Goal: Register for event/course

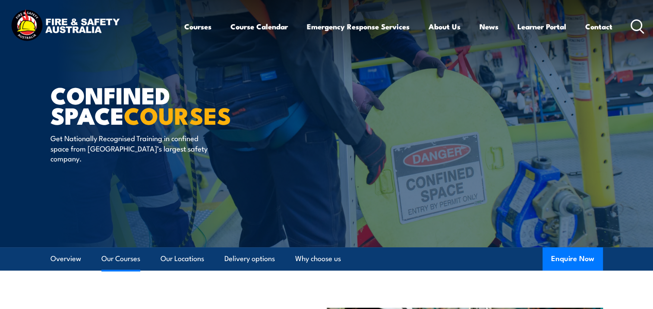
click at [123, 264] on link "Our Courses" at bounding box center [120, 258] width 39 height 23
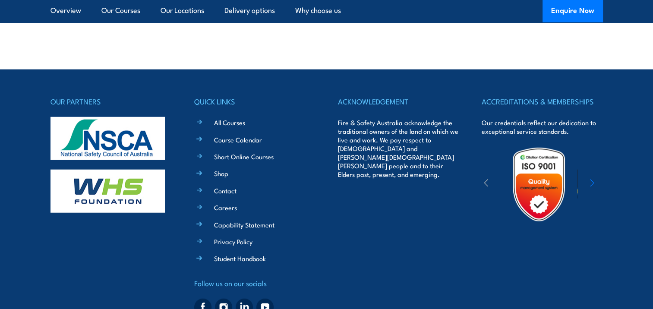
scroll to position [2295, 0]
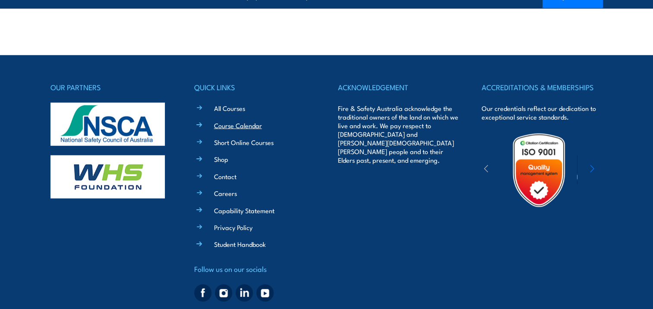
click at [237, 127] on link "Course Calendar" at bounding box center [238, 125] width 48 height 9
click at [237, 125] on link "Course Calendar" at bounding box center [238, 125] width 48 height 9
click at [244, 124] on link "Course Calendar" at bounding box center [238, 125] width 48 height 9
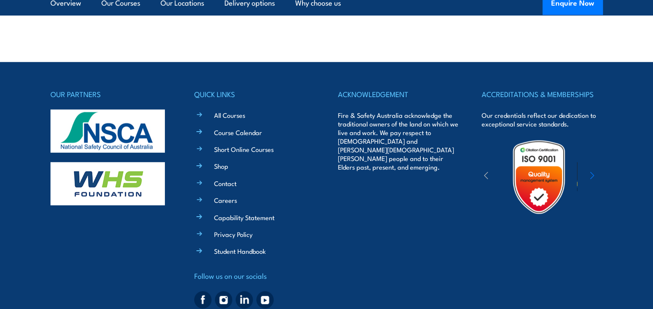
scroll to position [2273, 0]
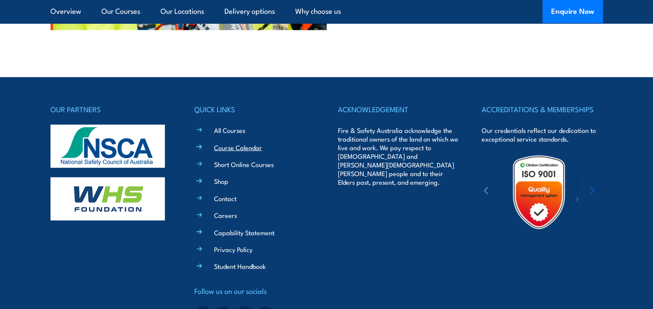
click at [232, 147] on link "Course Calendar" at bounding box center [238, 147] width 48 height 9
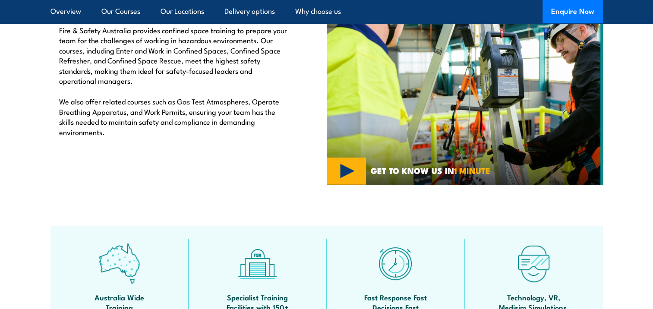
scroll to position [0, 0]
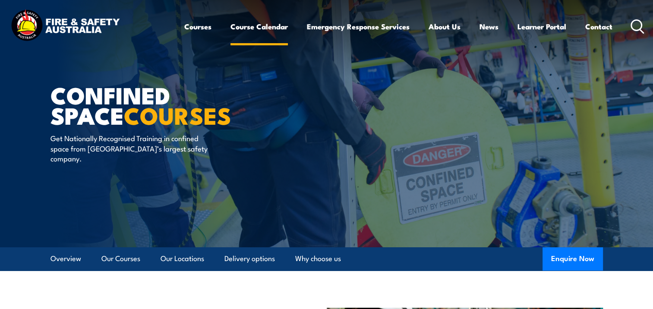
click at [260, 28] on link "Course Calendar" at bounding box center [259, 26] width 57 height 23
click at [260, 25] on link "Course Calendar" at bounding box center [259, 26] width 57 height 23
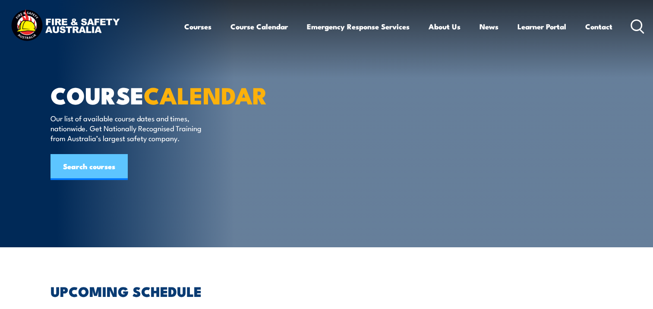
click at [104, 180] on link "Search courses" at bounding box center [89, 167] width 77 height 26
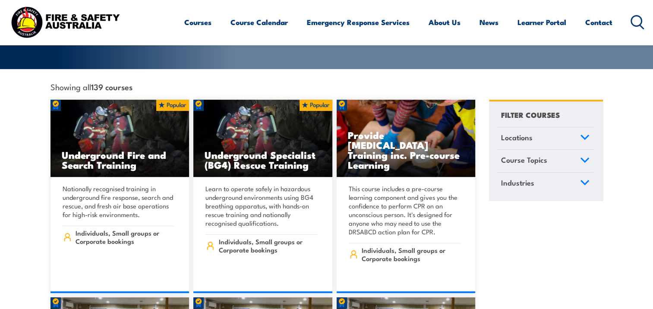
scroll to position [86, 0]
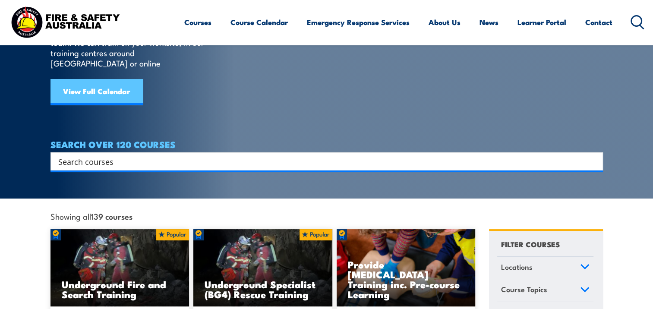
click at [76, 80] on link "View Full Calendar" at bounding box center [97, 92] width 92 height 26
click at [87, 79] on link "View Full Calendar" at bounding box center [97, 92] width 92 height 26
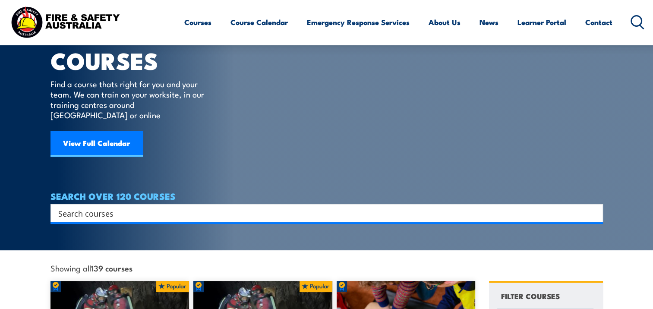
scroll to position [0, 0]
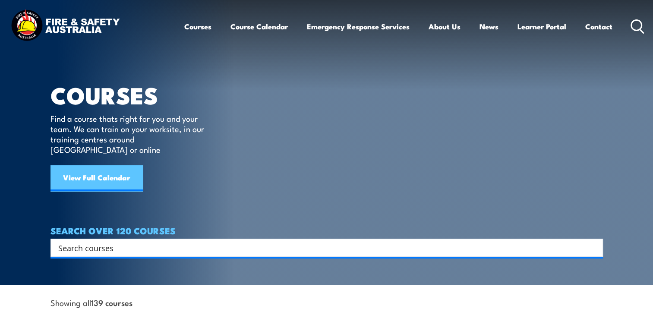
click at [101, 166] on link "View Full Calendar" at bounding box center [97, 178] width 92 height 26
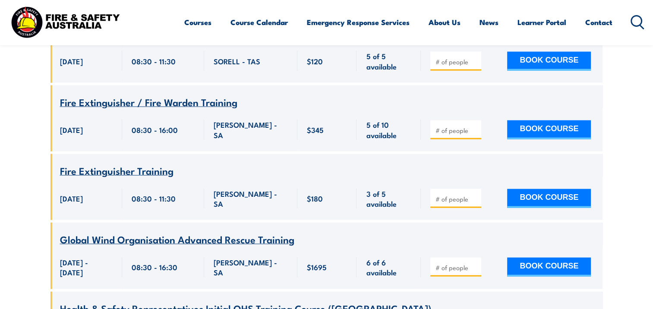
scroll to position [5182, 0]
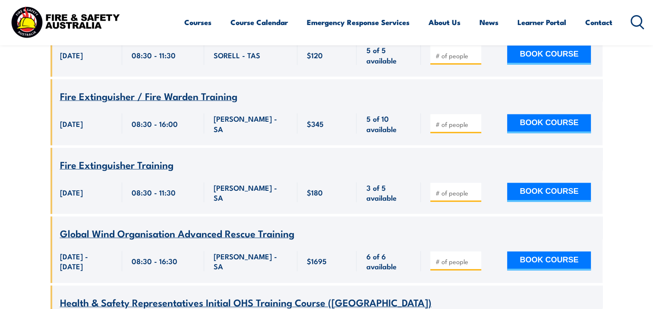
click at [177, 295] on span "Health & Safety Representatives Initial OHS Training Course (VIC)" at bounding box center [246, 302] width 372 height 15
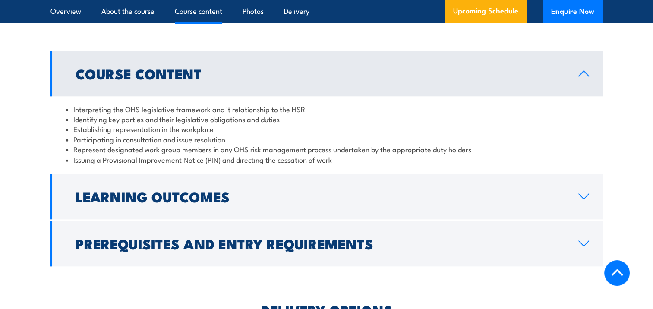
scroll to position [907, 0]
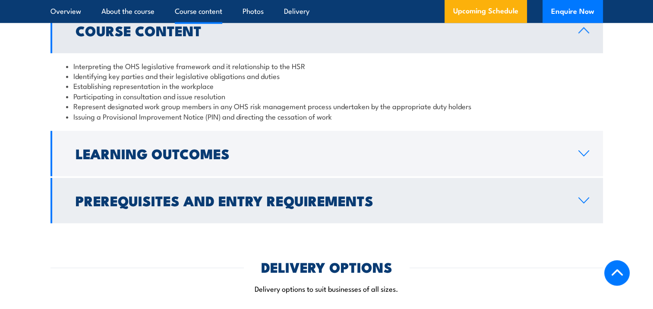
click at [396, 203] on h2 "Prerequisites and Entry Requirements" at bounding box center [320, 200] width 489 height 12
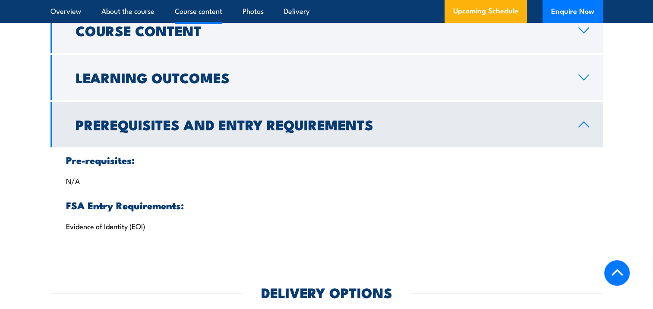
drag, startPoint x: 581, startPoint y: 123, endPoint x: 582, endPoint y: 108, distance: 14.7
click at [581, 123] on icon at bounding box center [584, 124] width 12 height 7
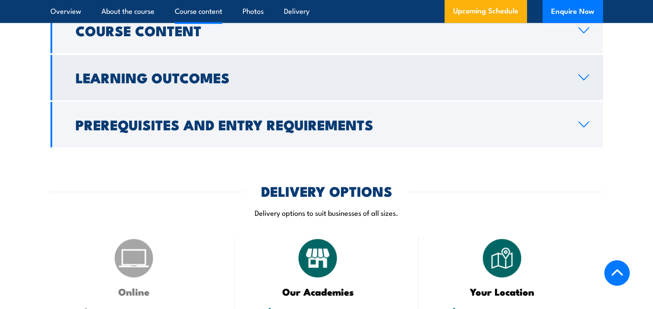
click at [585, 76] on icon at bounding box center [584, 77] width 12 height 7
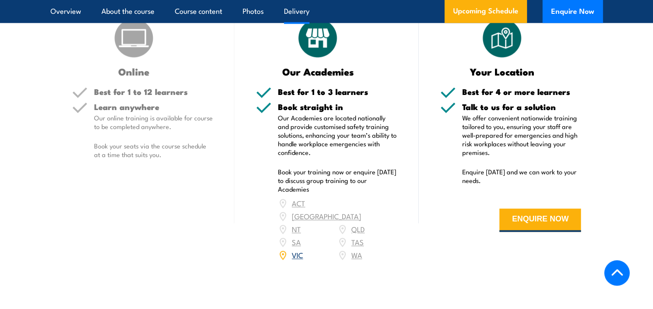
scroll to position [1166, 0]
